Goal: Obtain resource: Download file/media

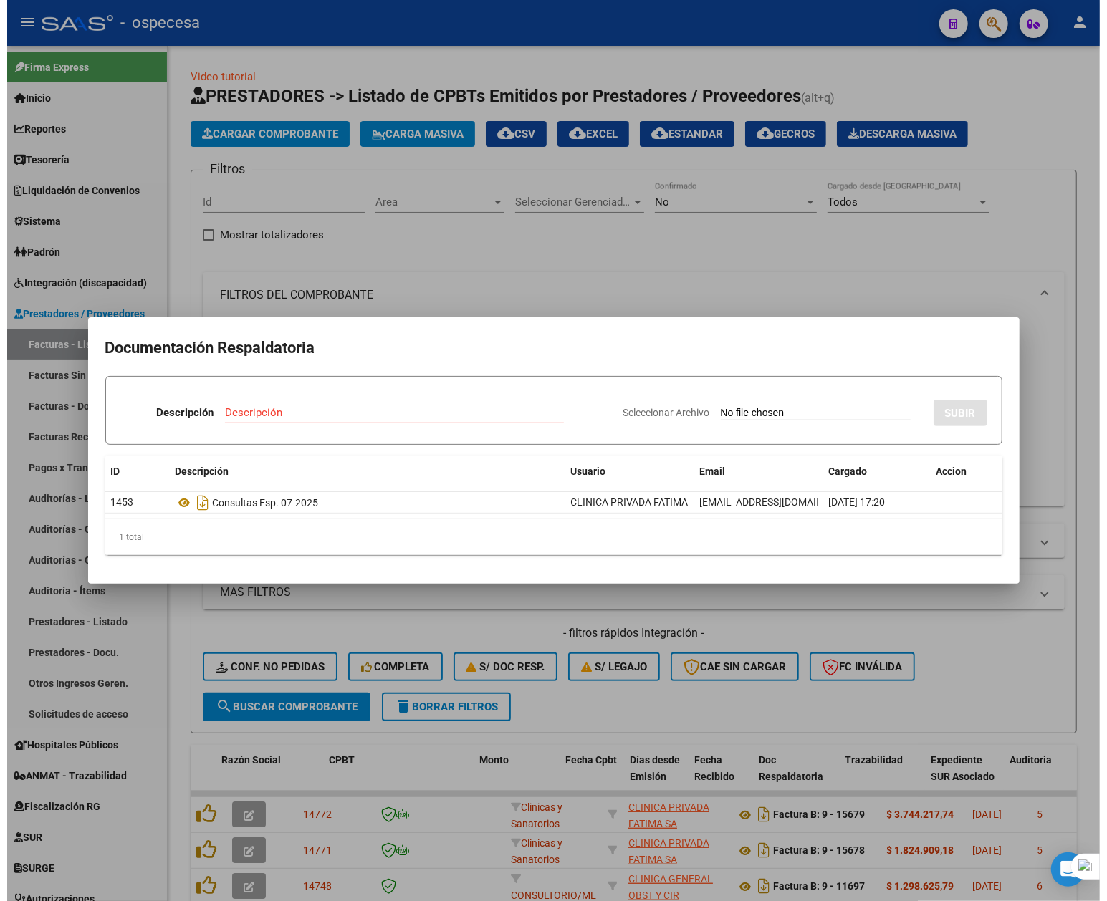
scroll to position [0, 407]
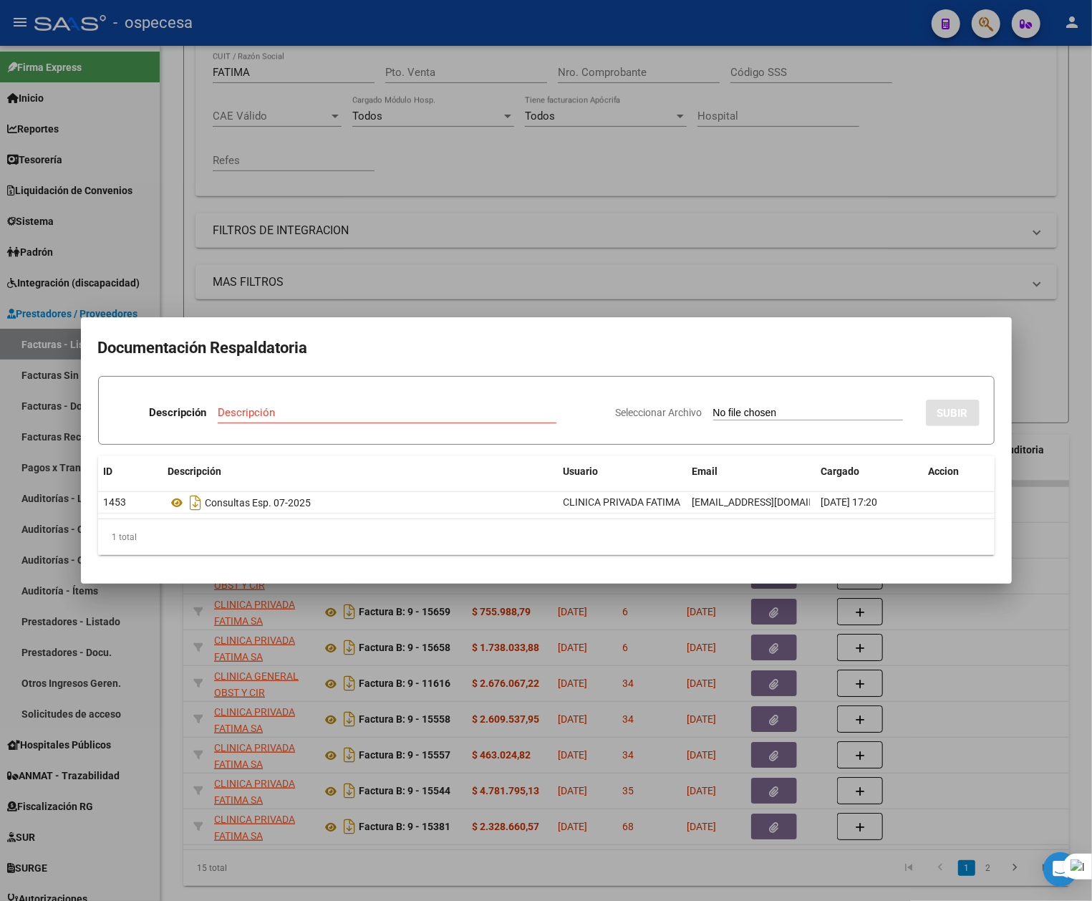
click at [1081, 692] on div at bounding box center [546, 450] width 1092 height 901
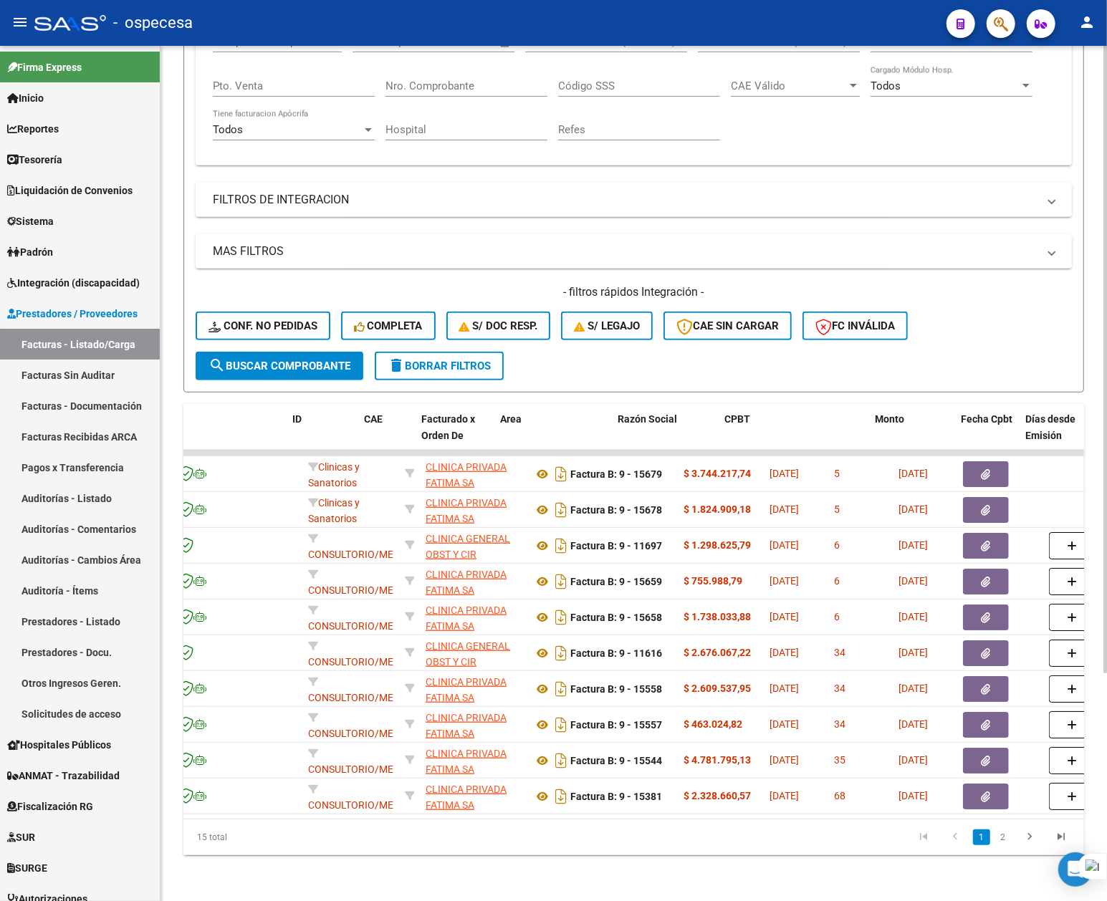
scroll to position [0, 0]
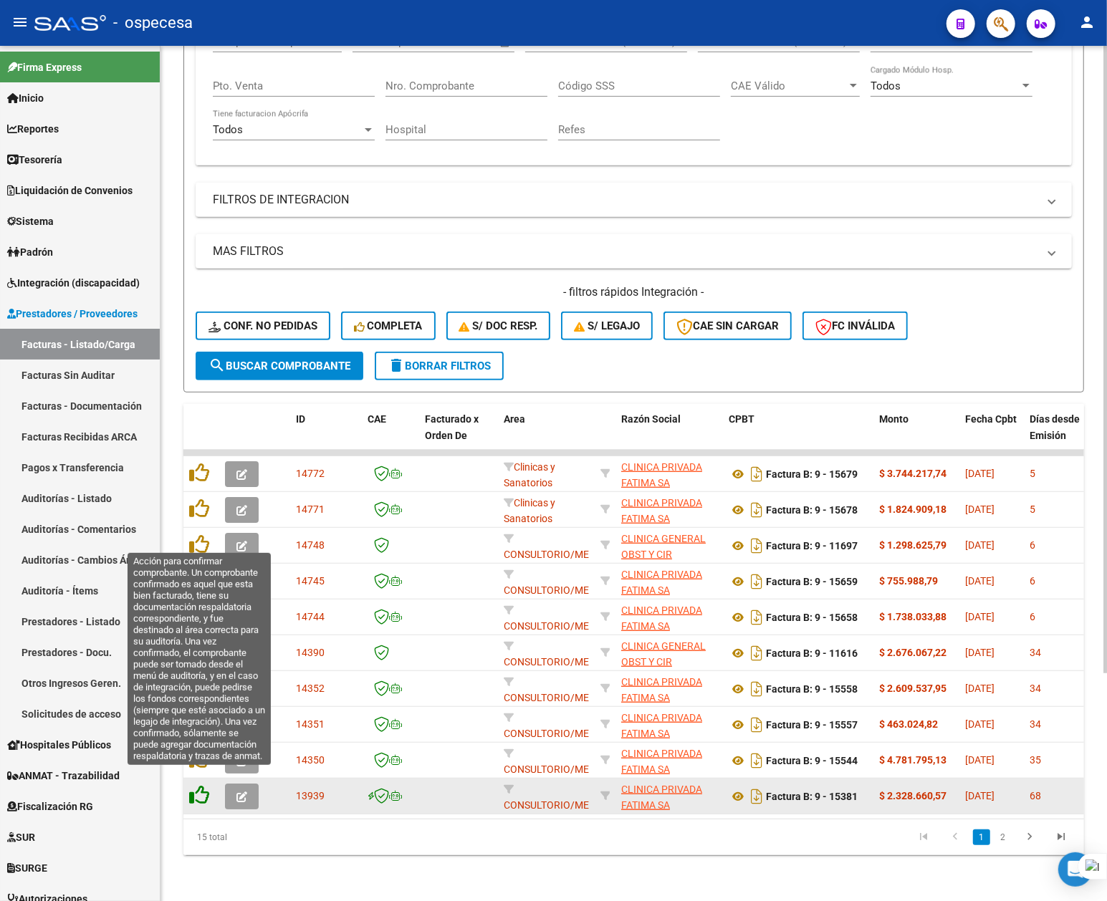
click at [207, 785] on icon at bounding box center [199, 795] width 20 height 20
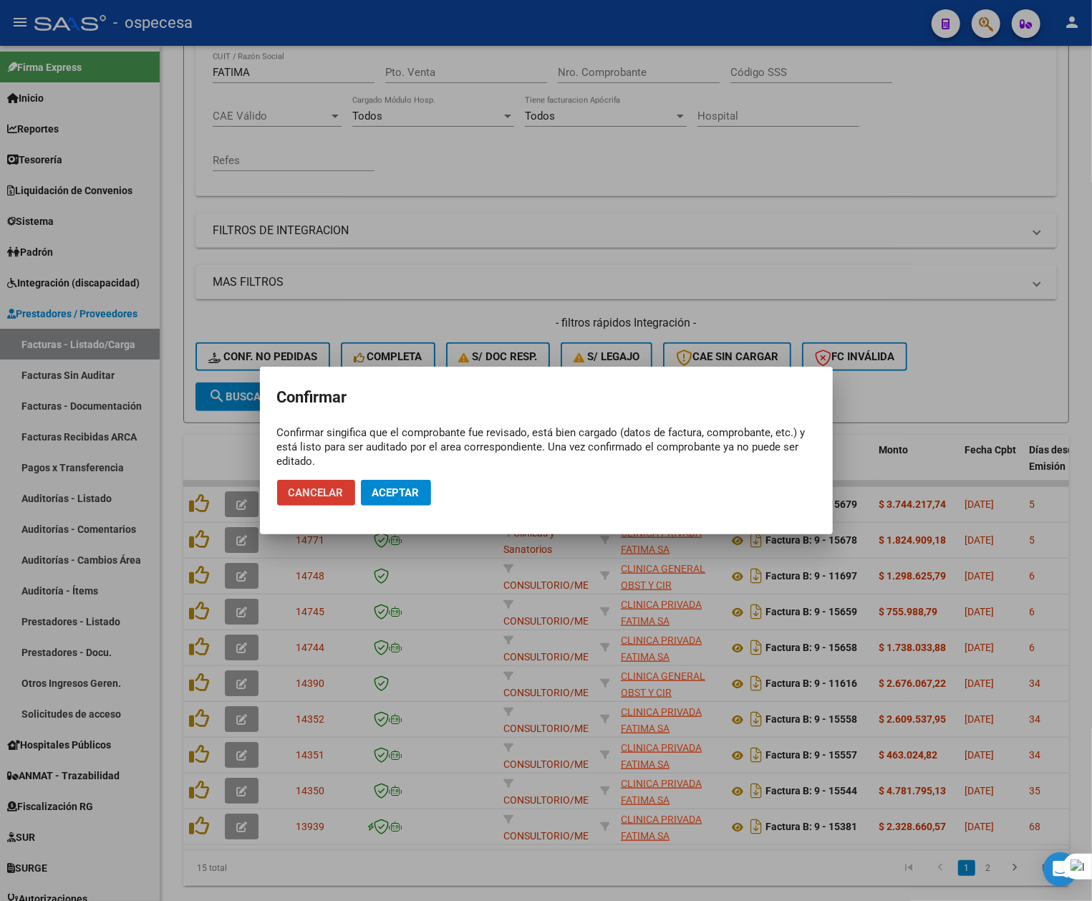
click at [385, 501] on button "Aceptar" at bounding box center [396, 493] width 70 height 26
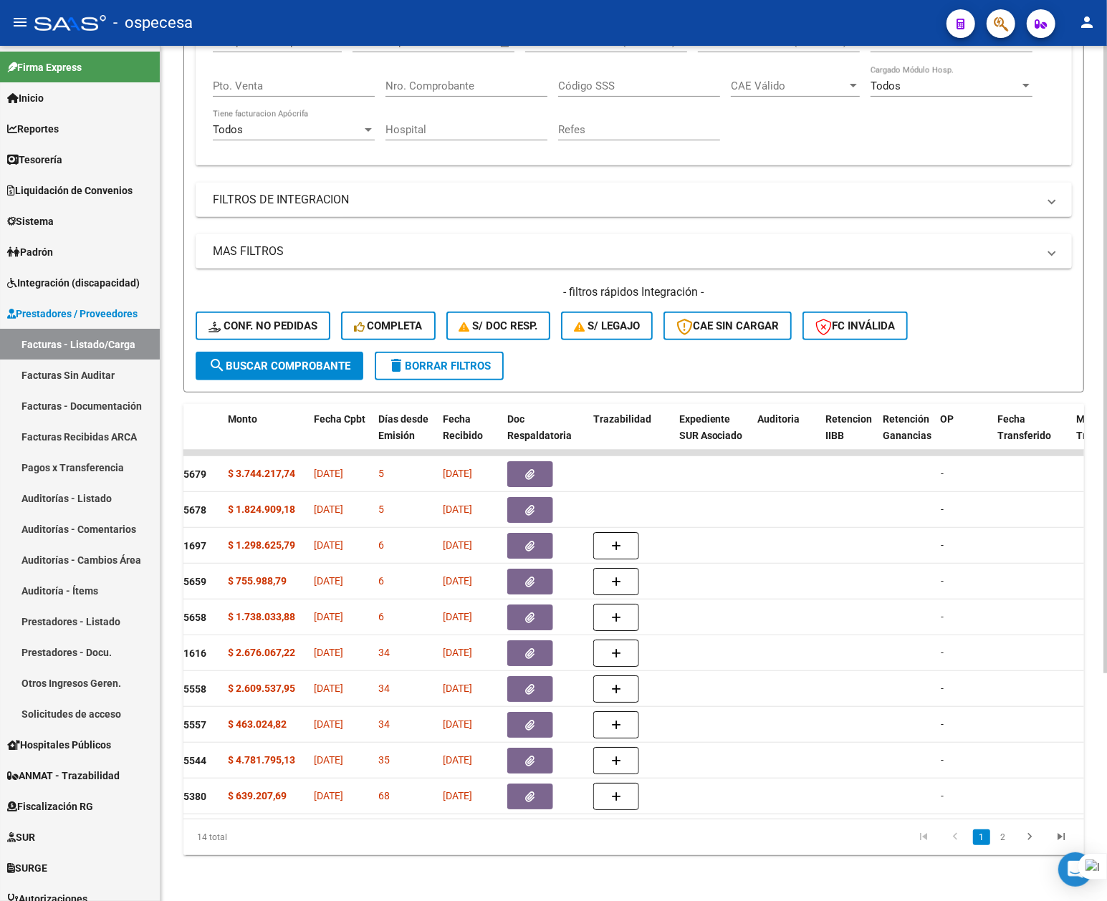
scroll to position [0, 626]
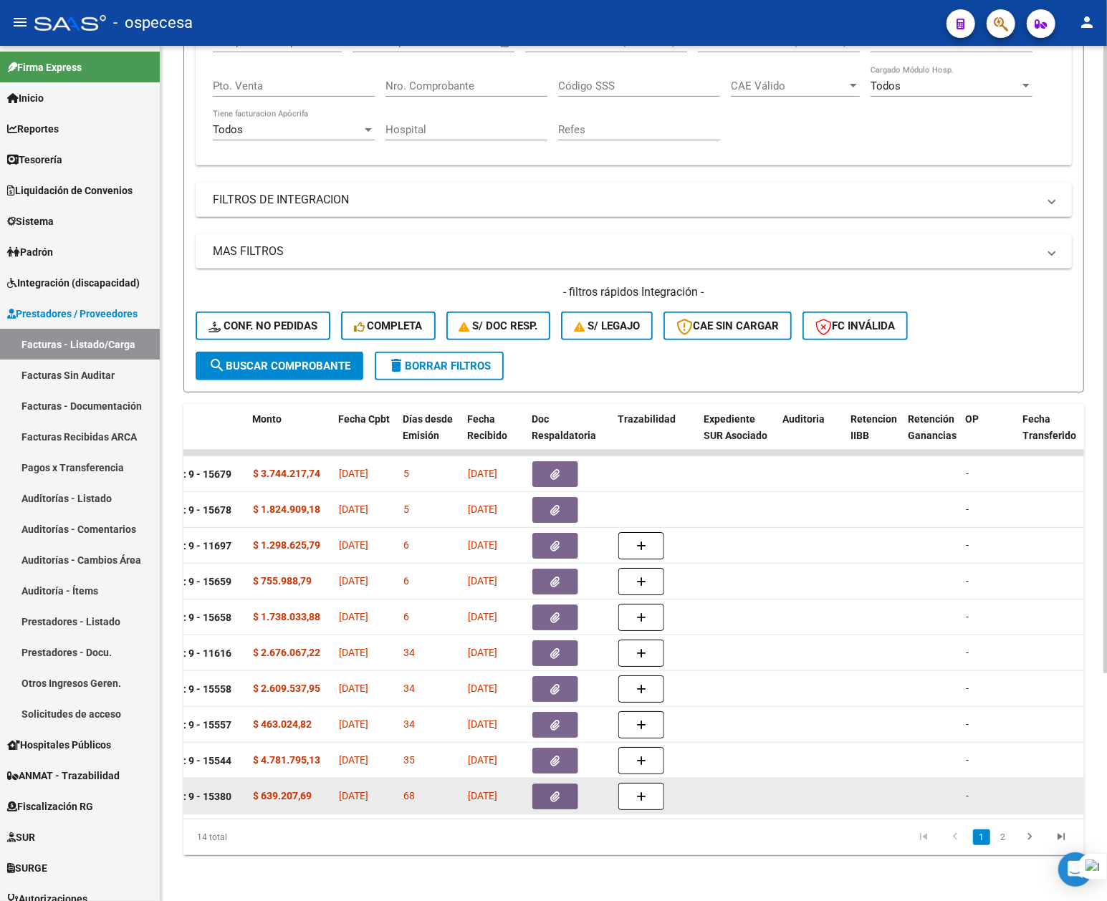
click at [554, 792] on button "button" at bounding box center [555, 797] width 46 height 26
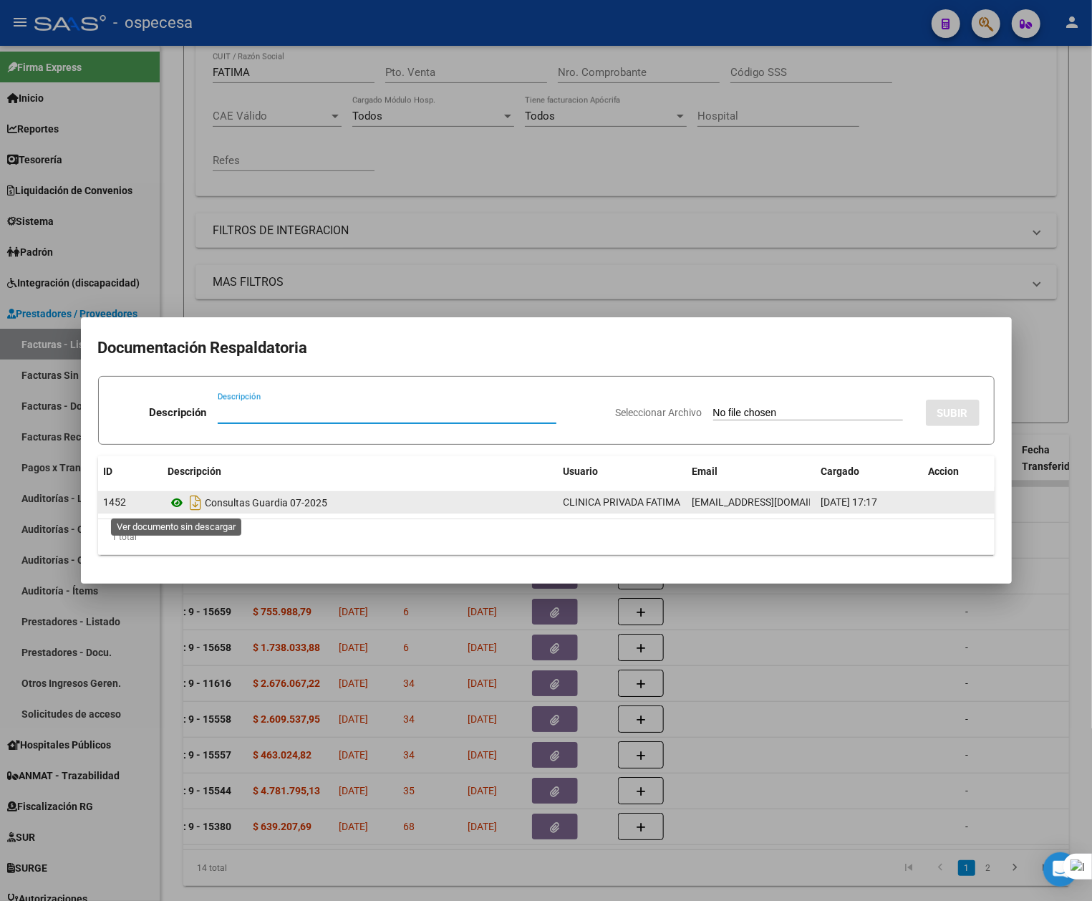
click at [179, 499] on icon at bounding box center [177, 502] width 19 height 17
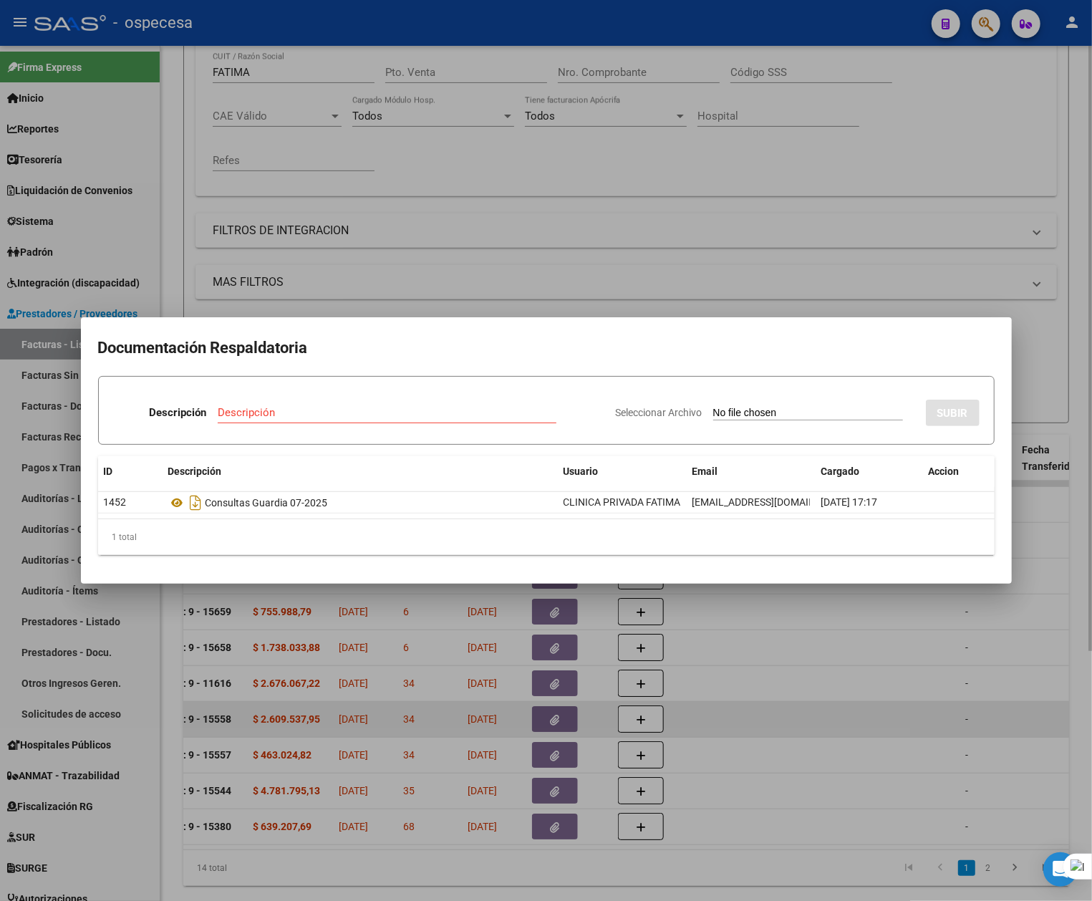
drag, startPoint x: 940, startPoint y: 729, endPoint x: 932, endPoint y: 726, distance: 8.2
click at [940, 728] on div at bounding box center [546, 450] width 1092 height 901
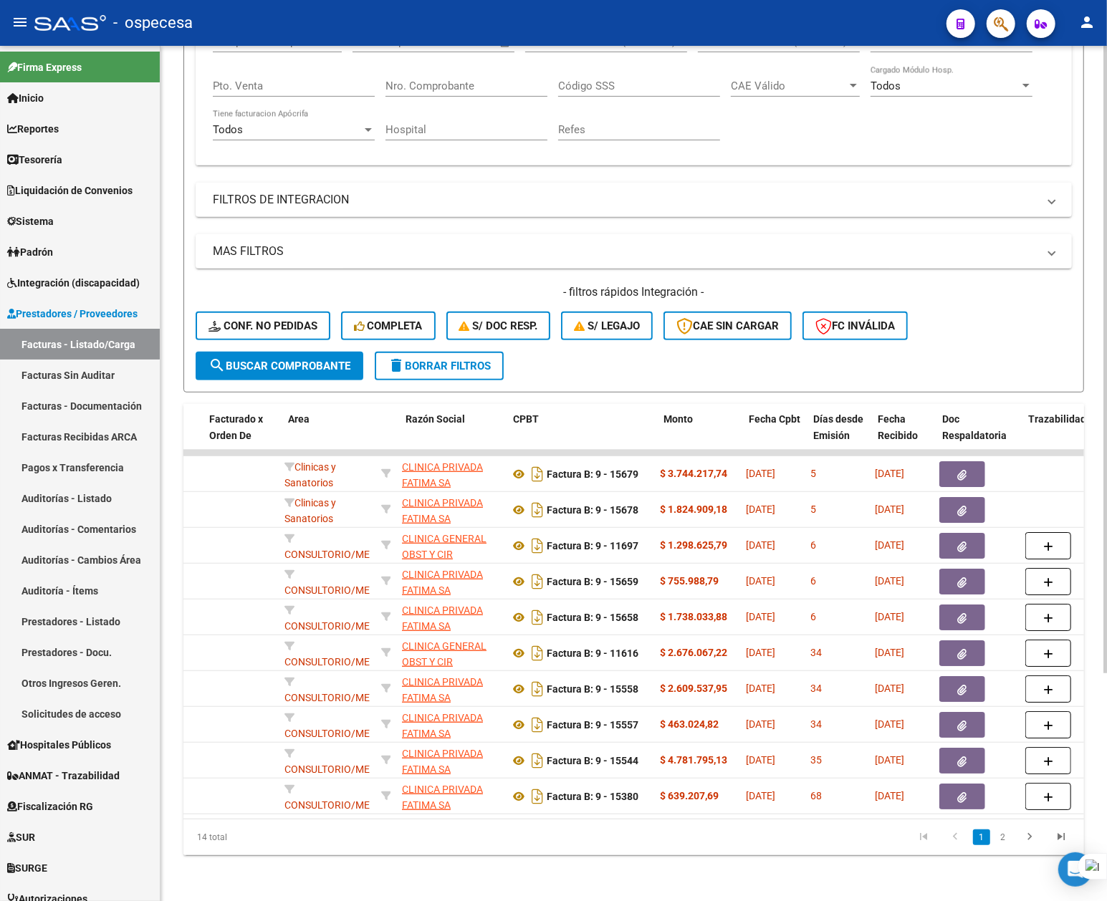
scroll to position [0, 0]
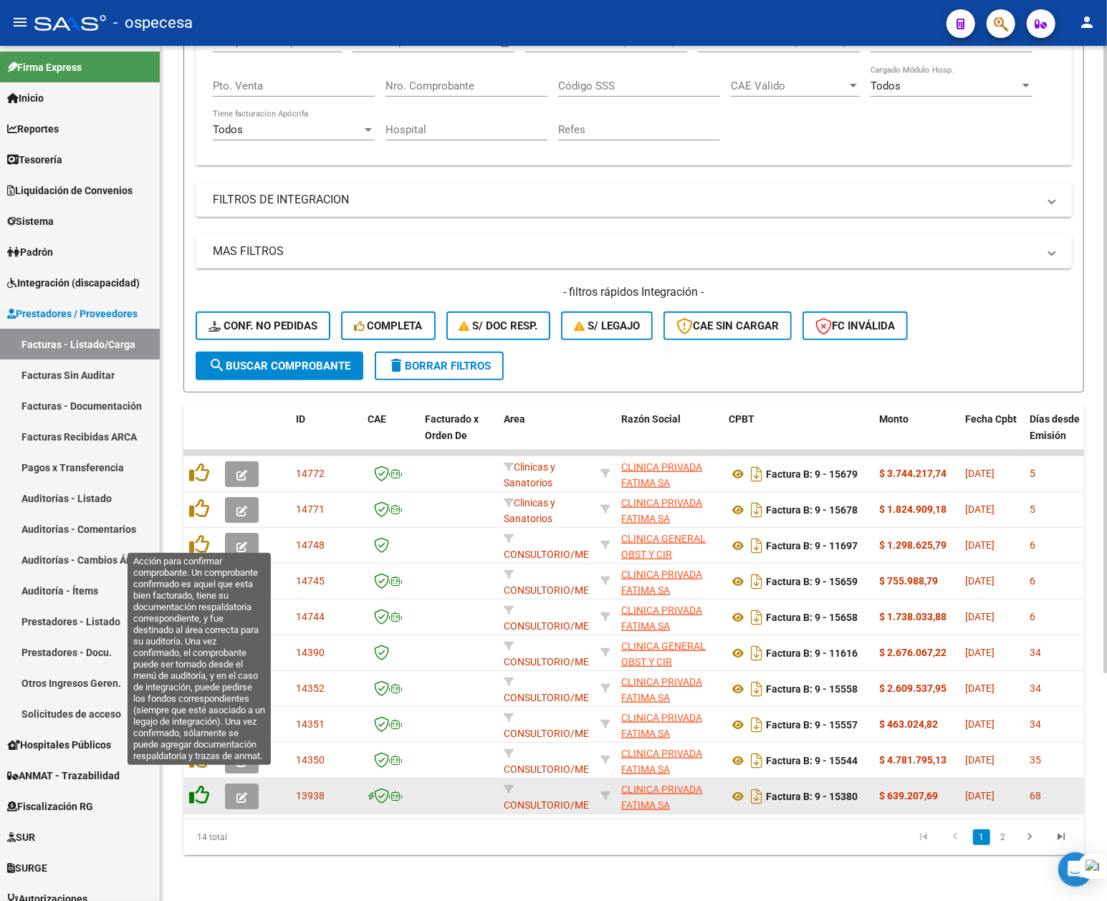
click at [203, 785] on icon at bounding box center [199, 795] width 20 height 20
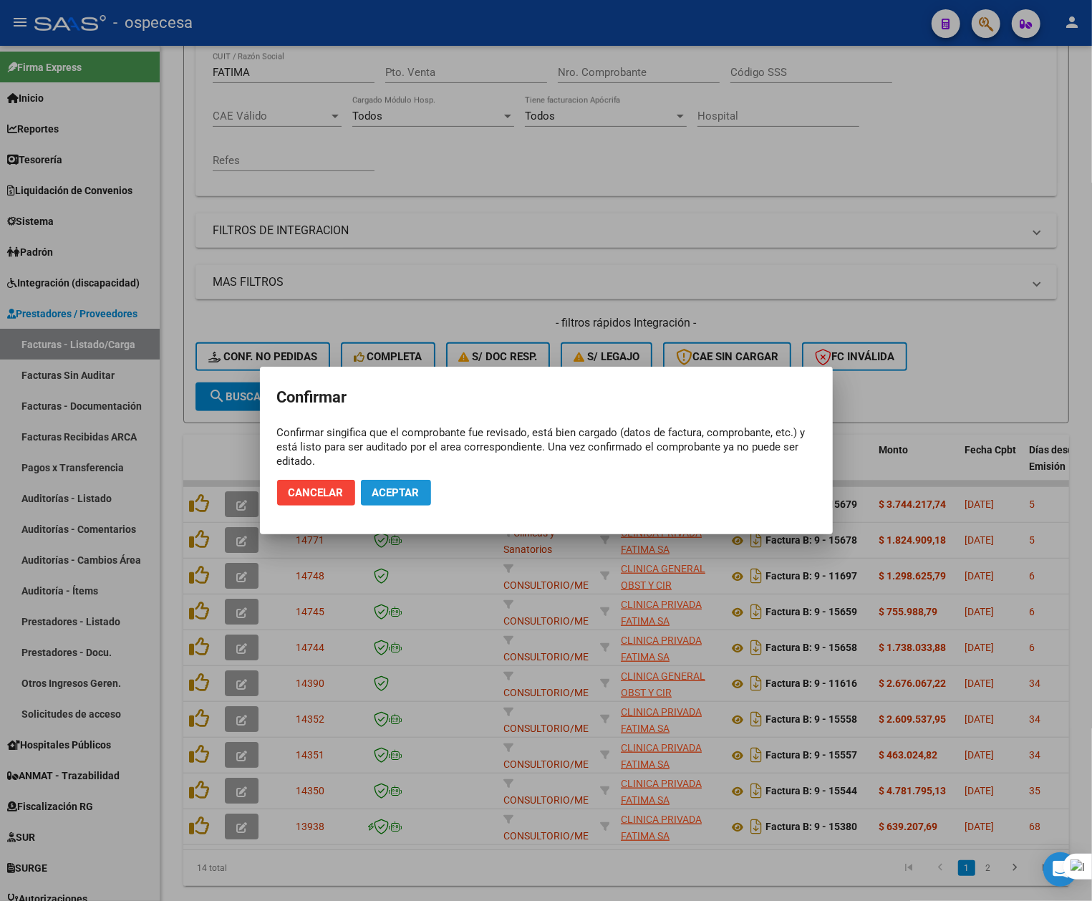
click at [390, 491] on span "Aceptar" at bounding box center [396, 492] width 47 height 13
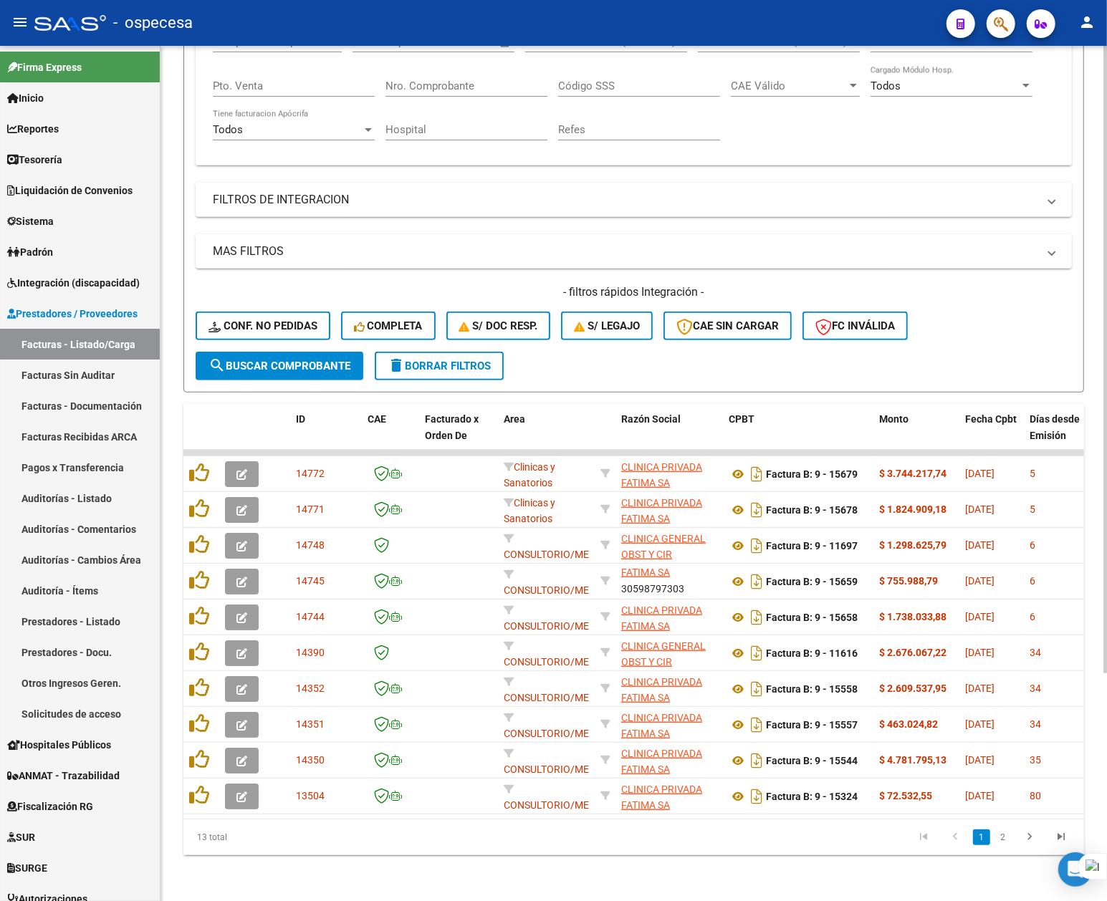
click at [1004, 838] on link "2" at bounding box center [1002, 838] width 17 height 16
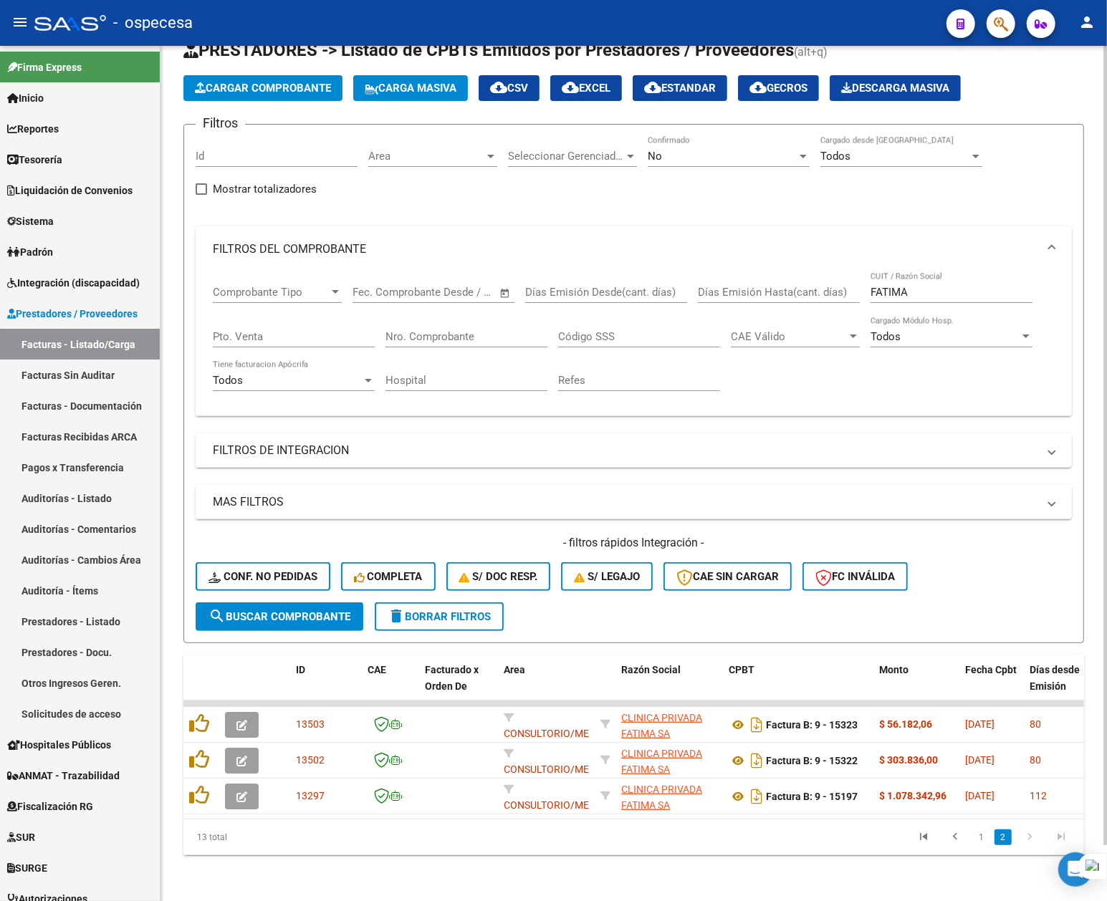
scroll to position [59, 0]
click at [976, 835] on link "1" at bounding box center [981, 838] width 17 height 16
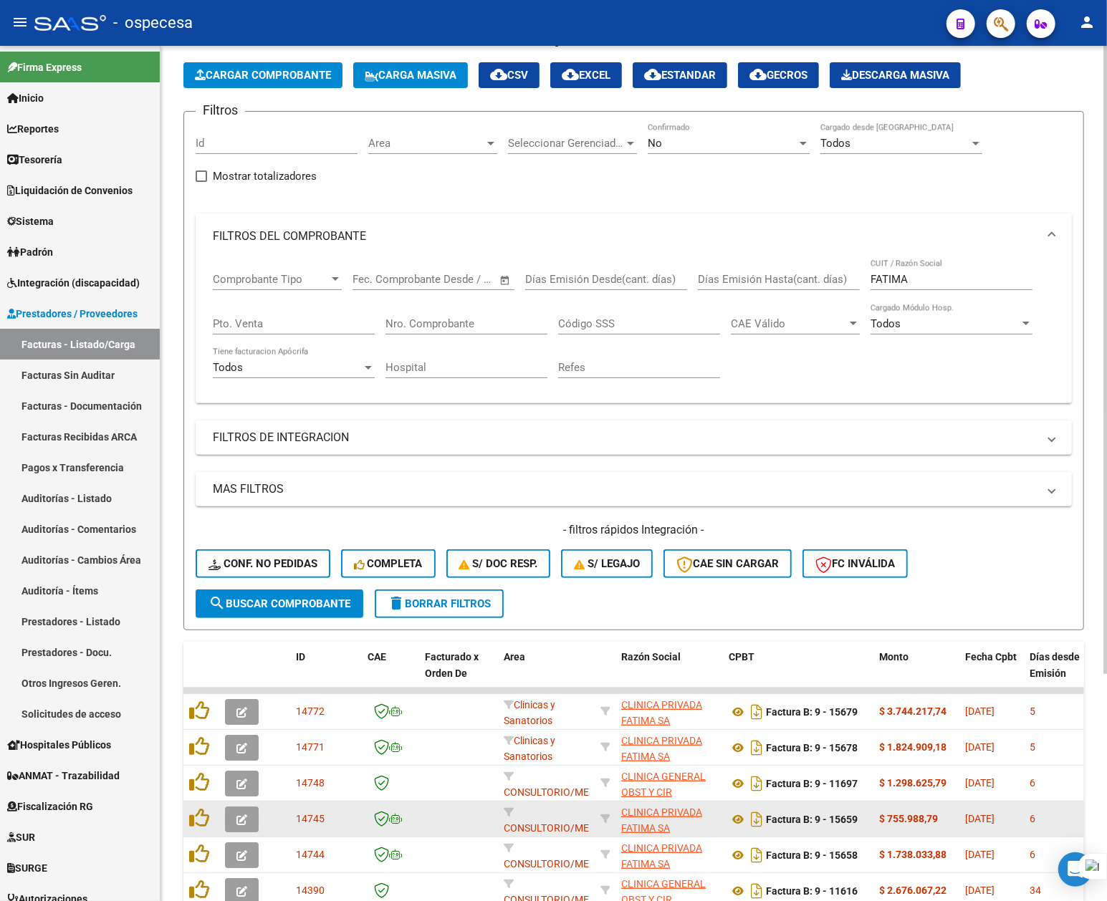
scroll to position [310, 0]
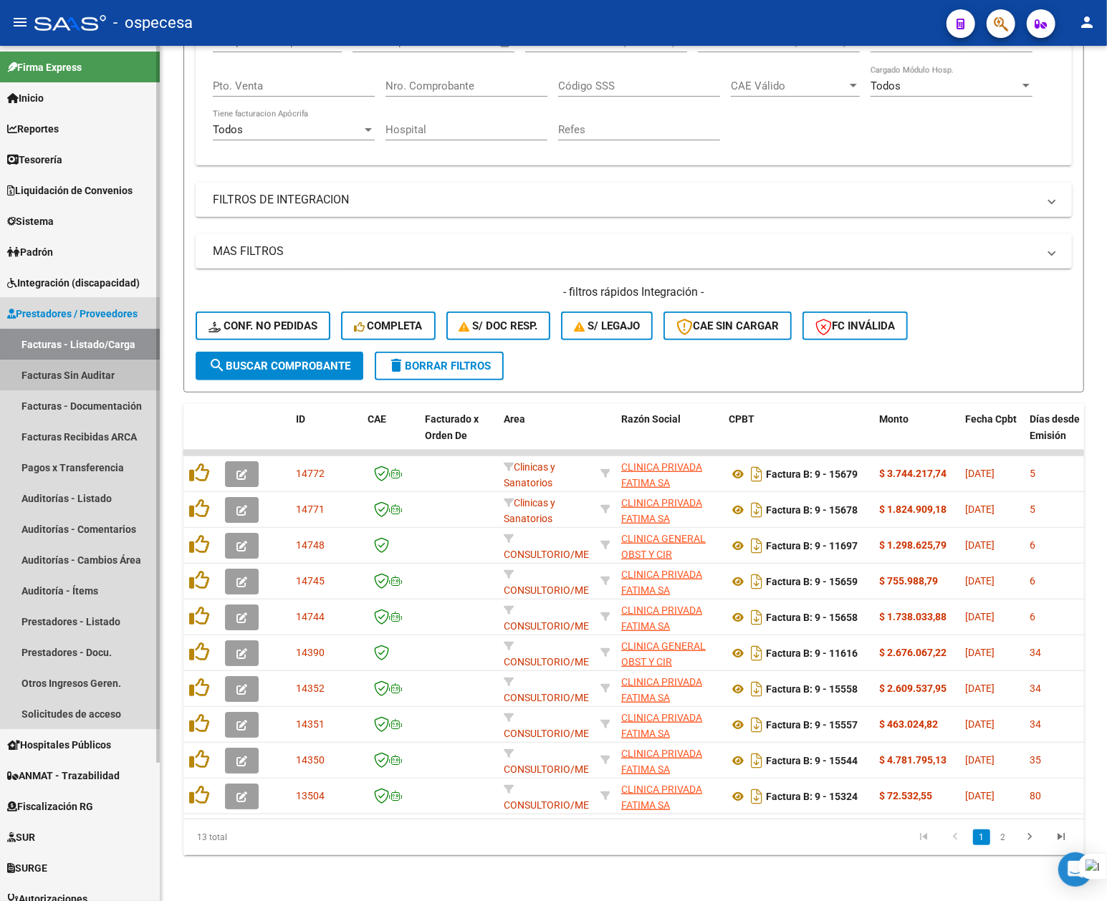
click at [63, 373] on link "Facturas Sin Auditar" at bounding box center [80, 375] width 160 height 31
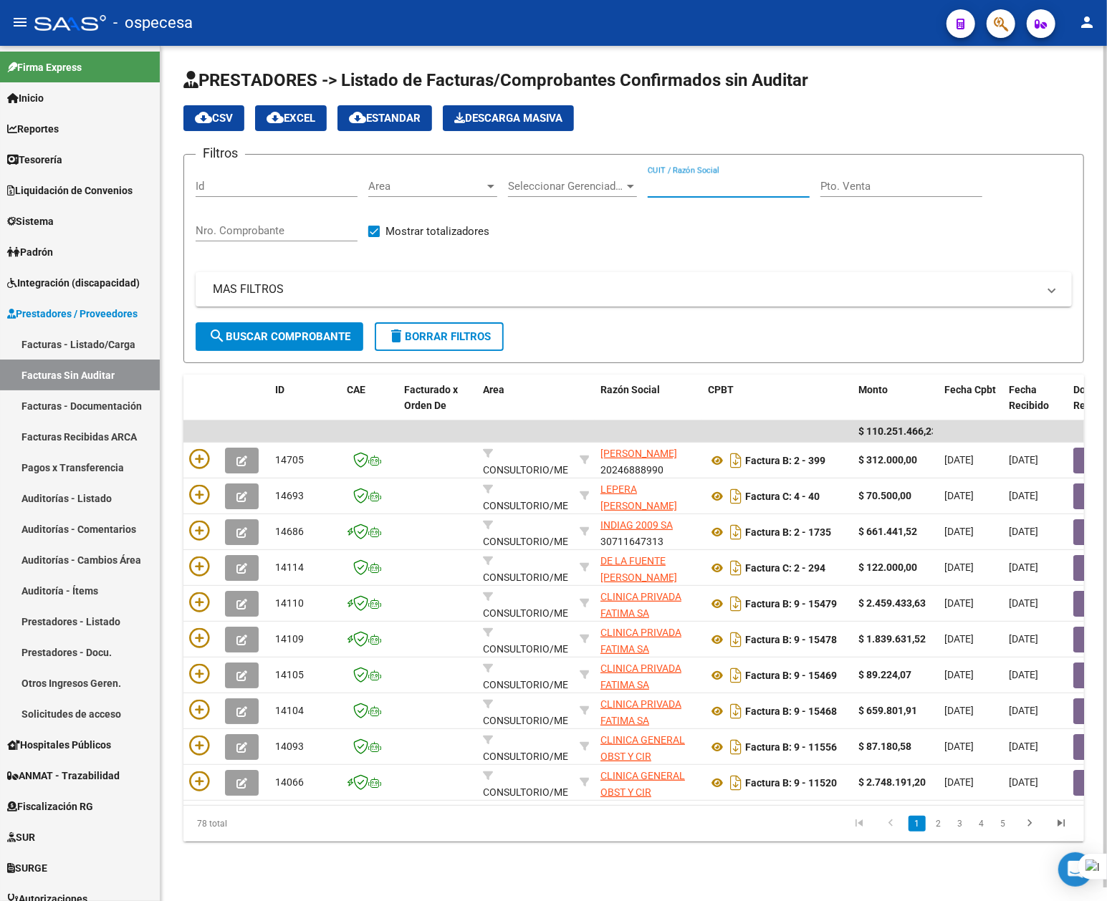
click at [712, 182] on input "CUIT / Razón Social" at bounding box center [729, 186] width 162 height 13
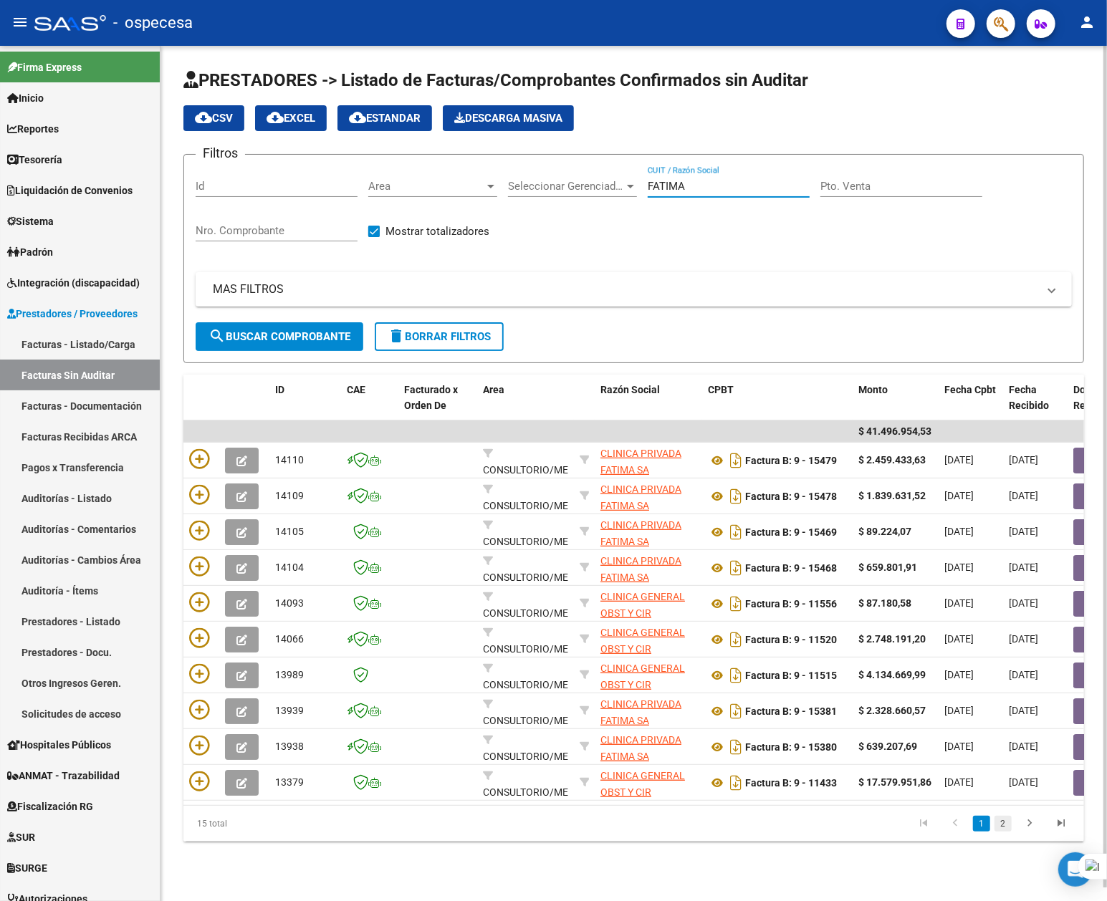
type input "FATIMA"
click at [1007, 832] on link "2" at bounding box center [1002, 824] width 17 height 16
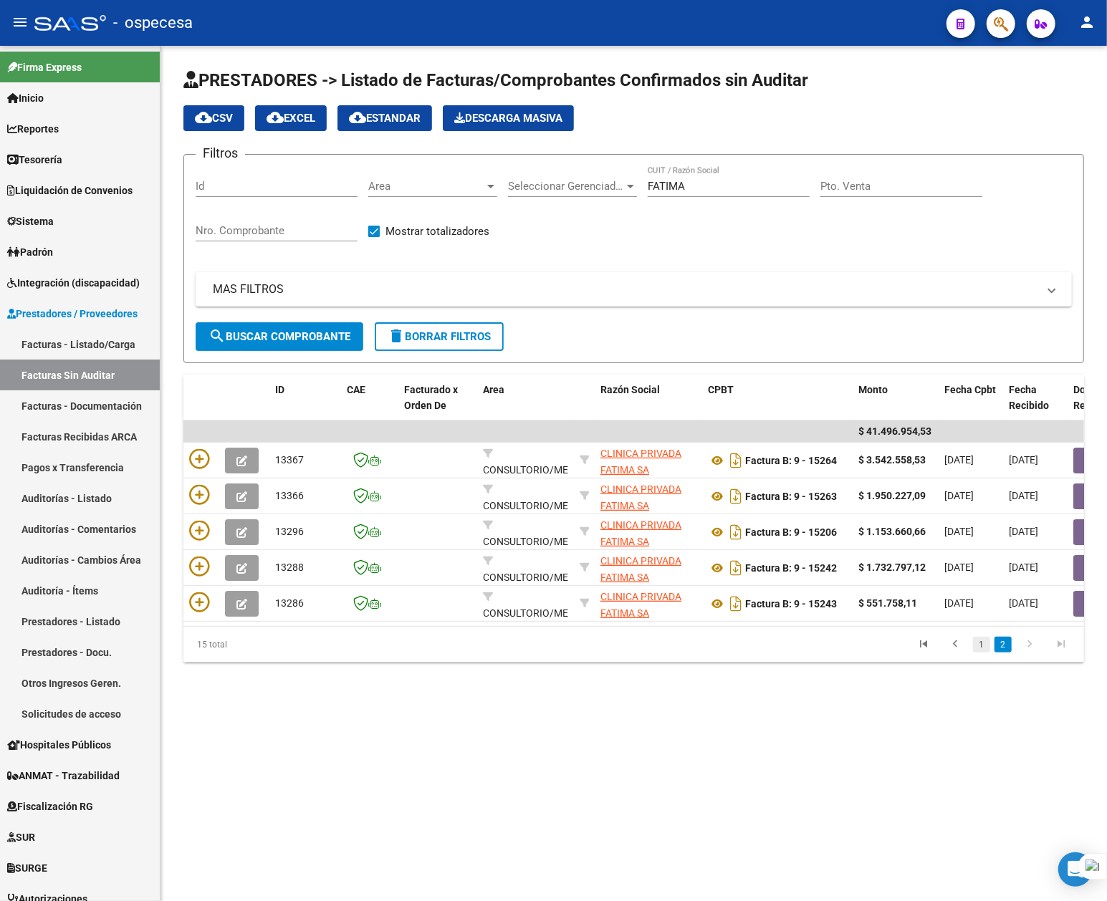
click at [983, 653] on link "1" at bounding box center [981, 645] width 17 height 16
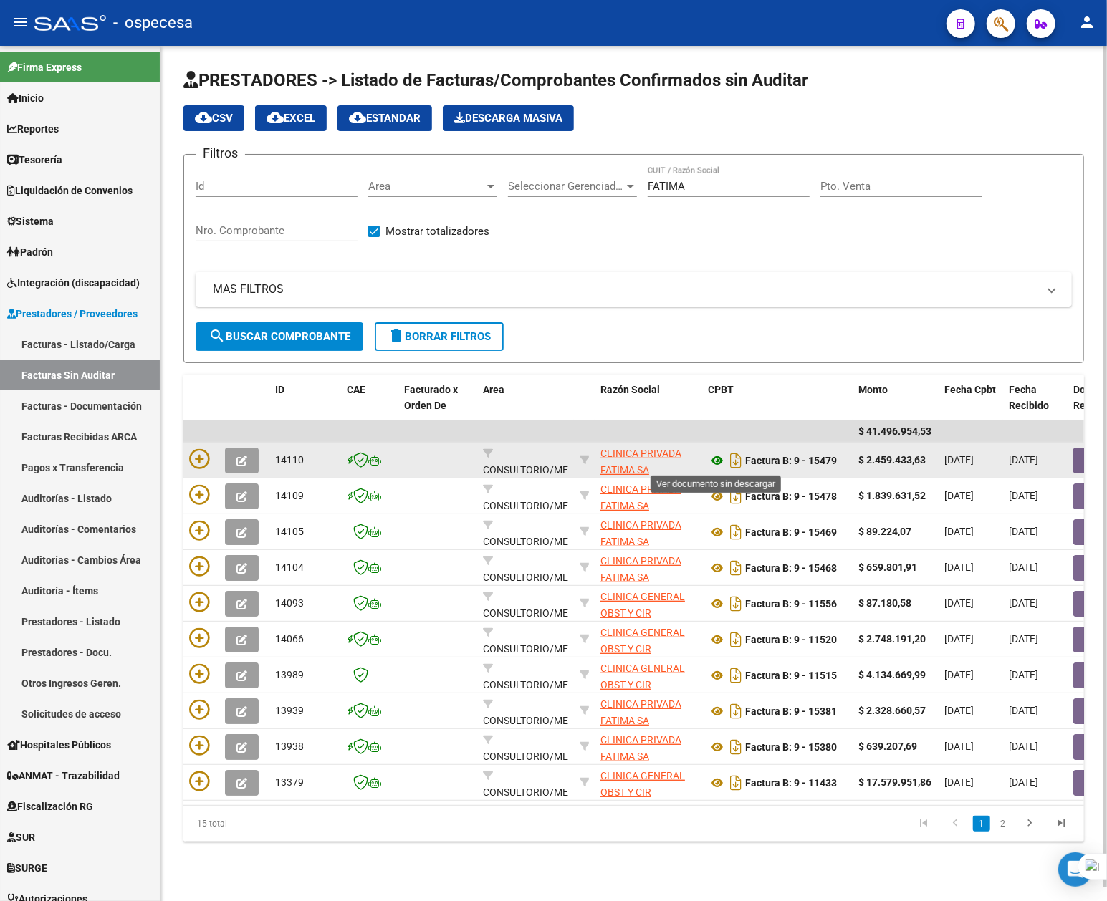
click at [714, 460] on icon at bounding box center [717, 460] width 19 height 17
click at [1079, 458] on button "button" at bounding box center [1096, 461] width 46 height 26
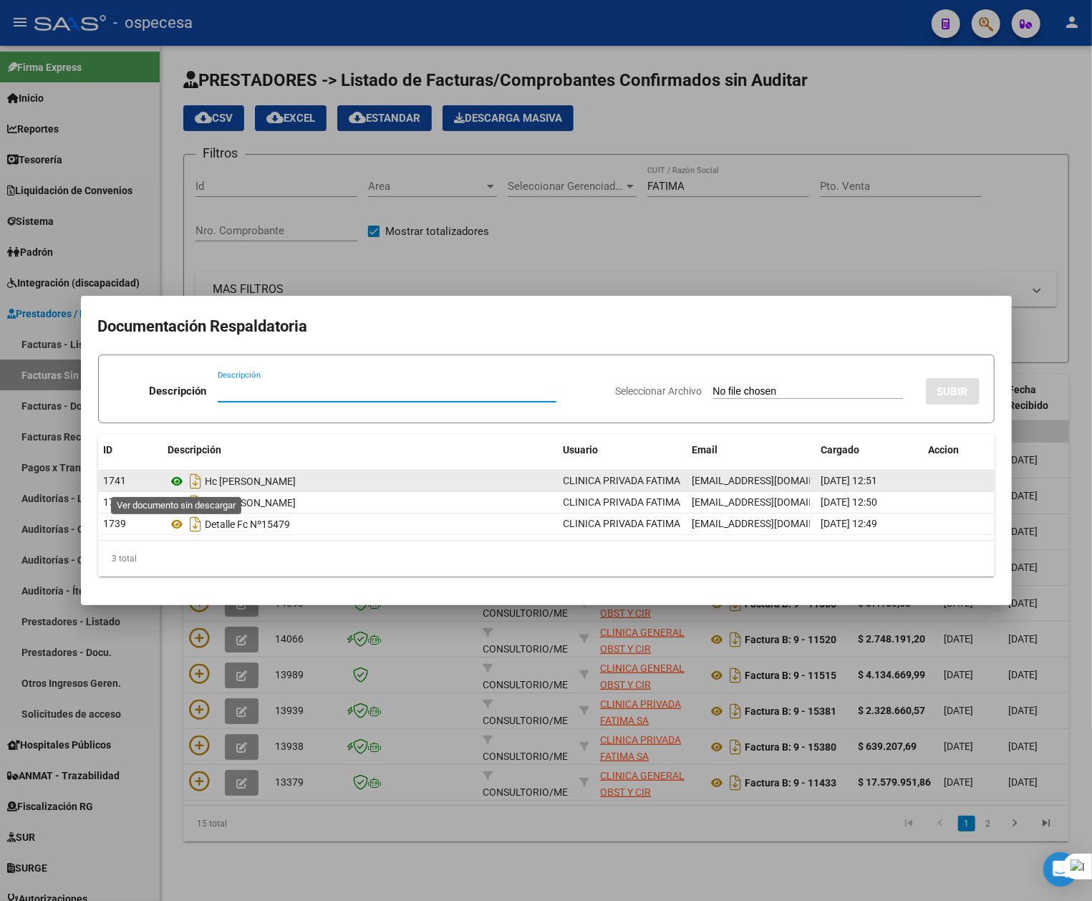
click at [179, 482] on icon at bounding box center [177, 481] width 19 height 17
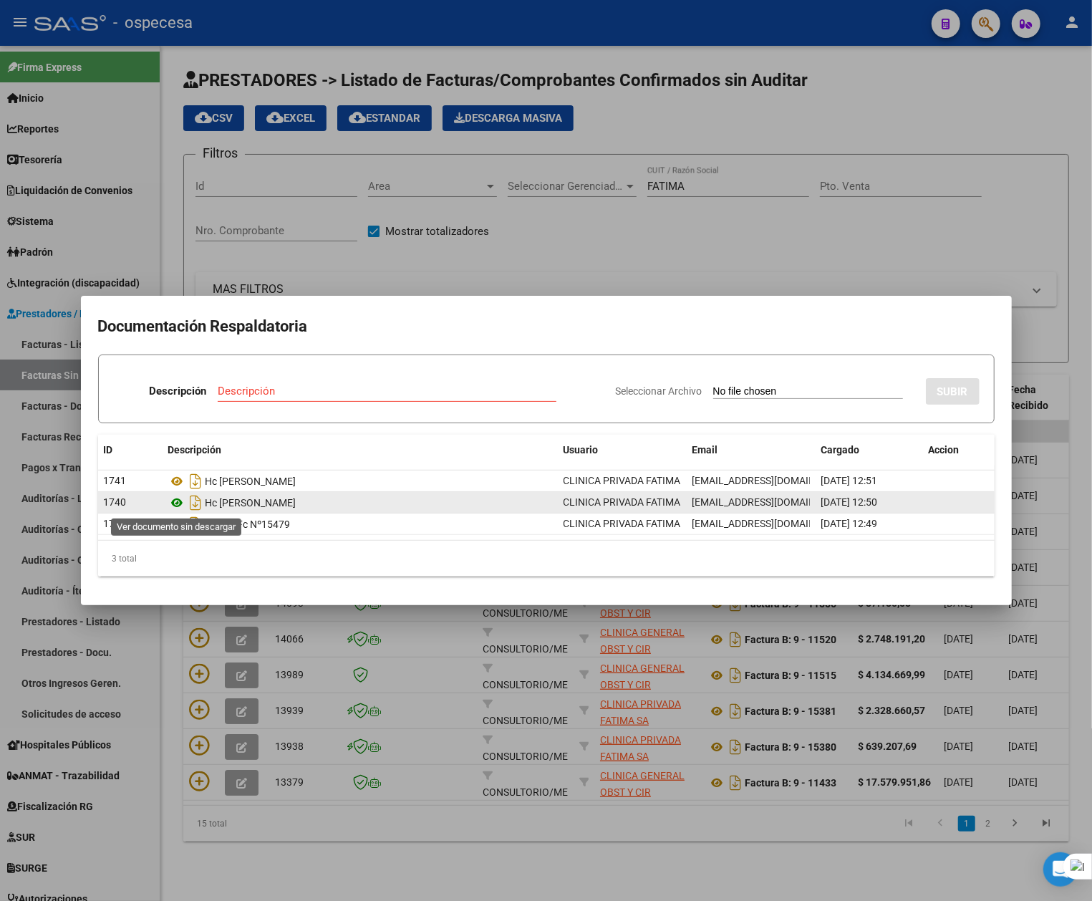
click at [181, 502] on icon at bounding box center [177, 502] width 19 height 17
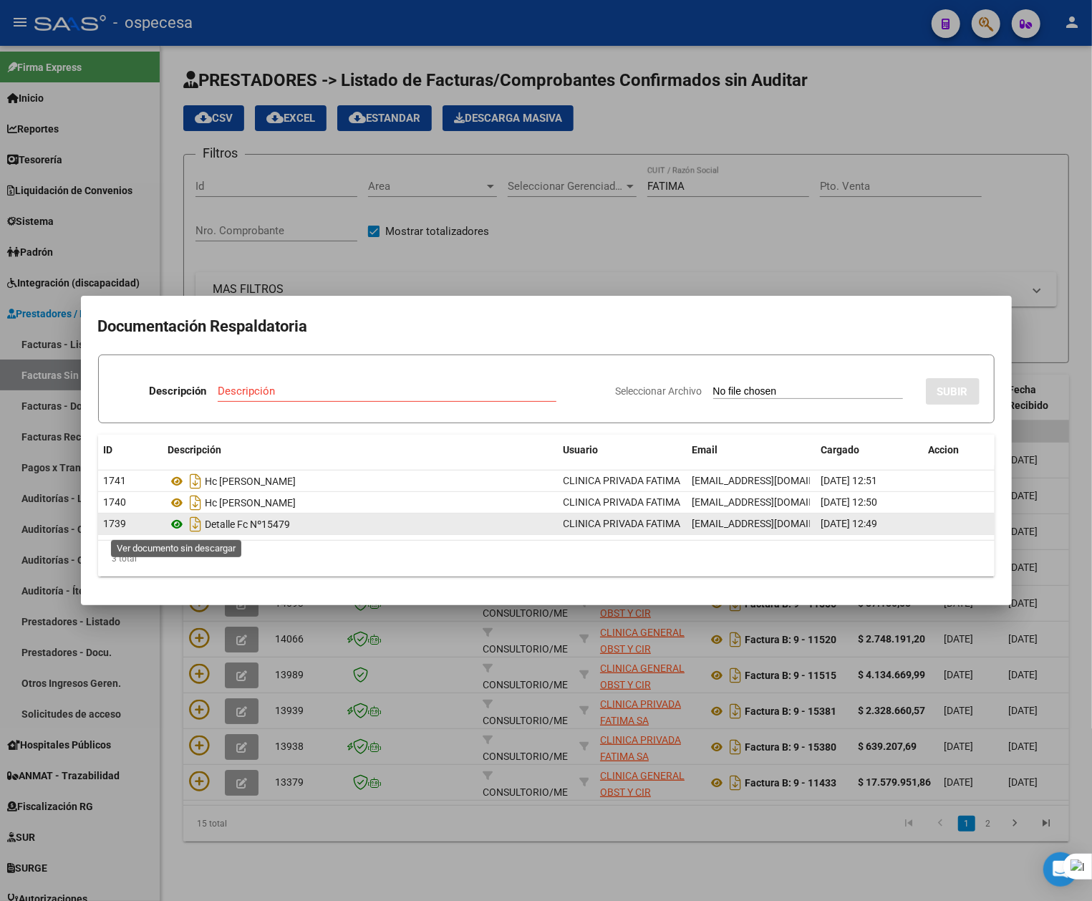
click at [175, 530] on icon at bounding box center [177, 524] width 19 height 17
